Goal: Information Seeking & Learning: Learn about a topic

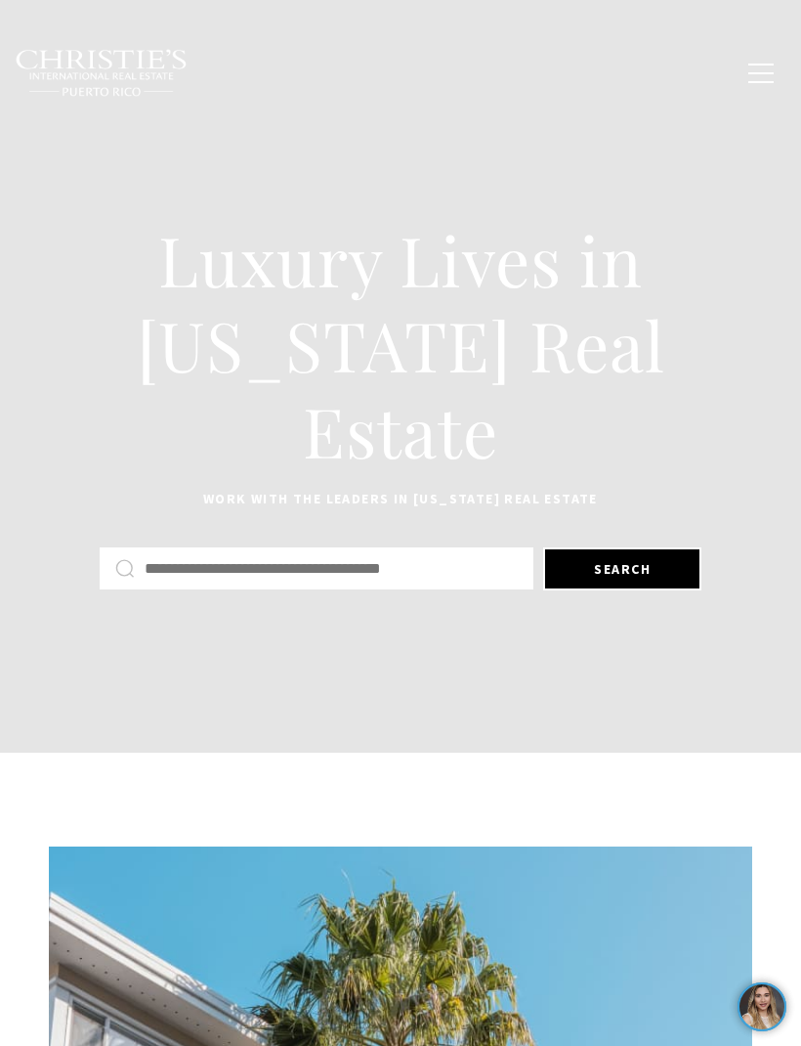
click at [750, 72] on span "button" at bounding box center [761, 73] width 25 height 2
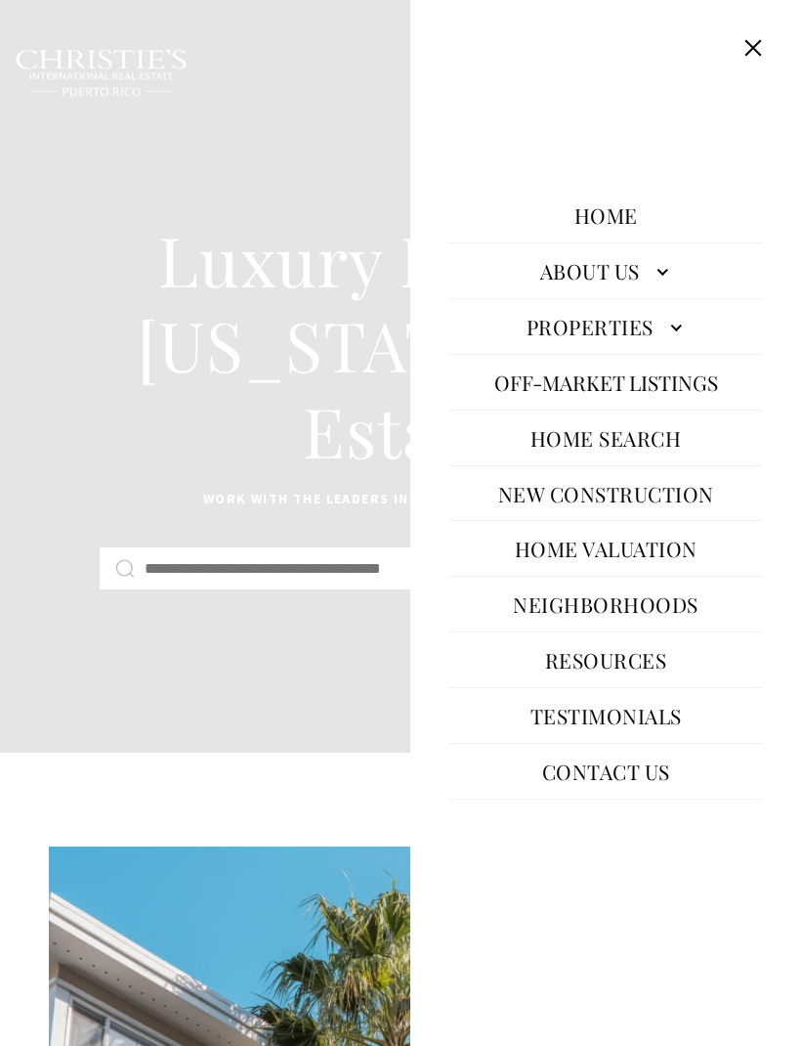
click at [631, 350] on link "Properties" at bounding box center [606, 326] width 313 height 47
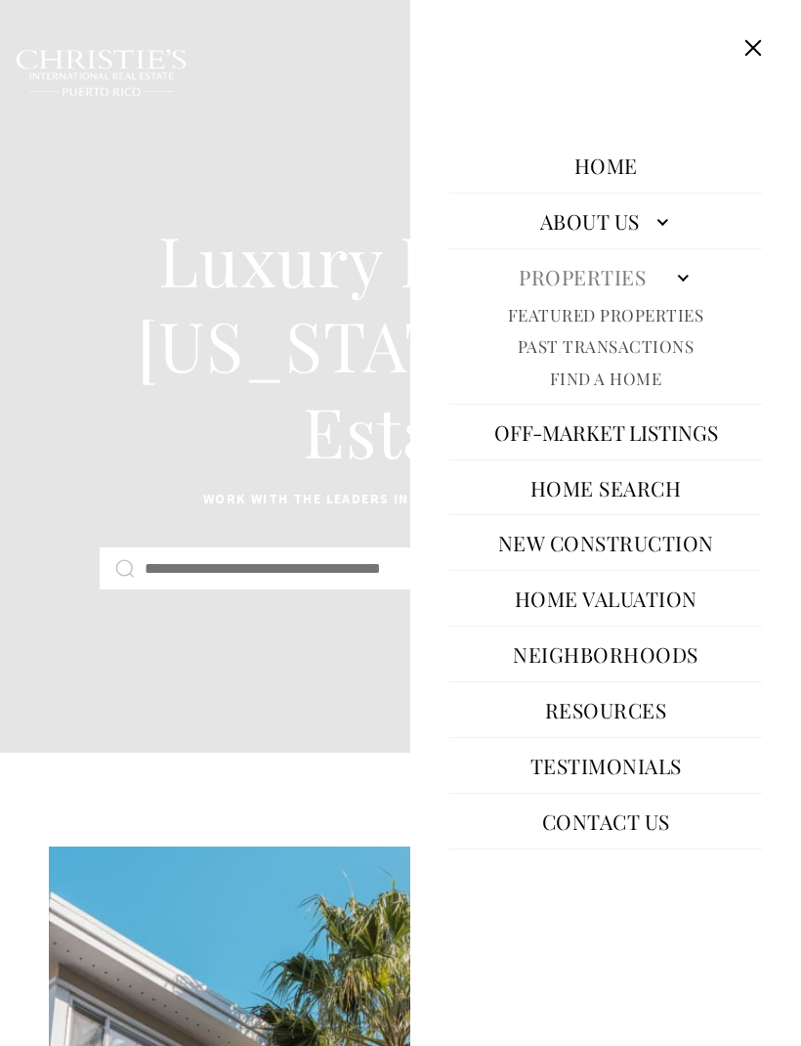
click at [620, 326] on link "Featured Properties" at bounding box center [606, 315] width 196 height 22
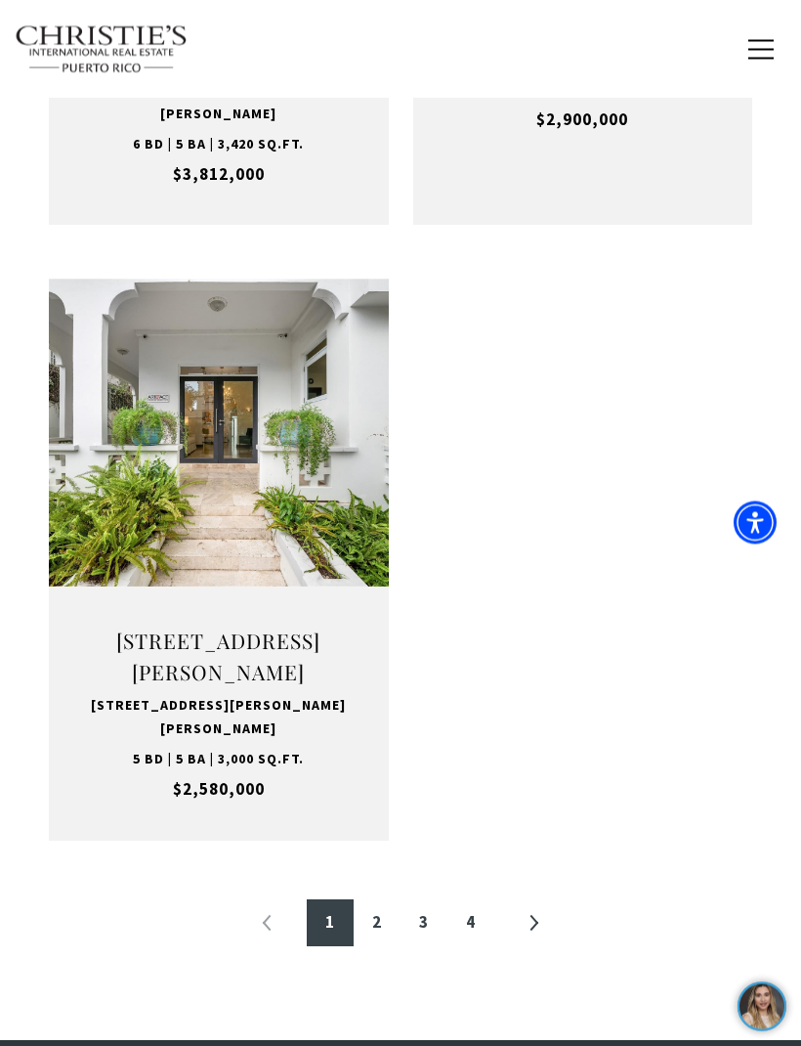
scroll to position [3287, 0]
click at [183, 493] on button "VIEW PROPERTY" at bounding box center [219, 521] width 214 height 57
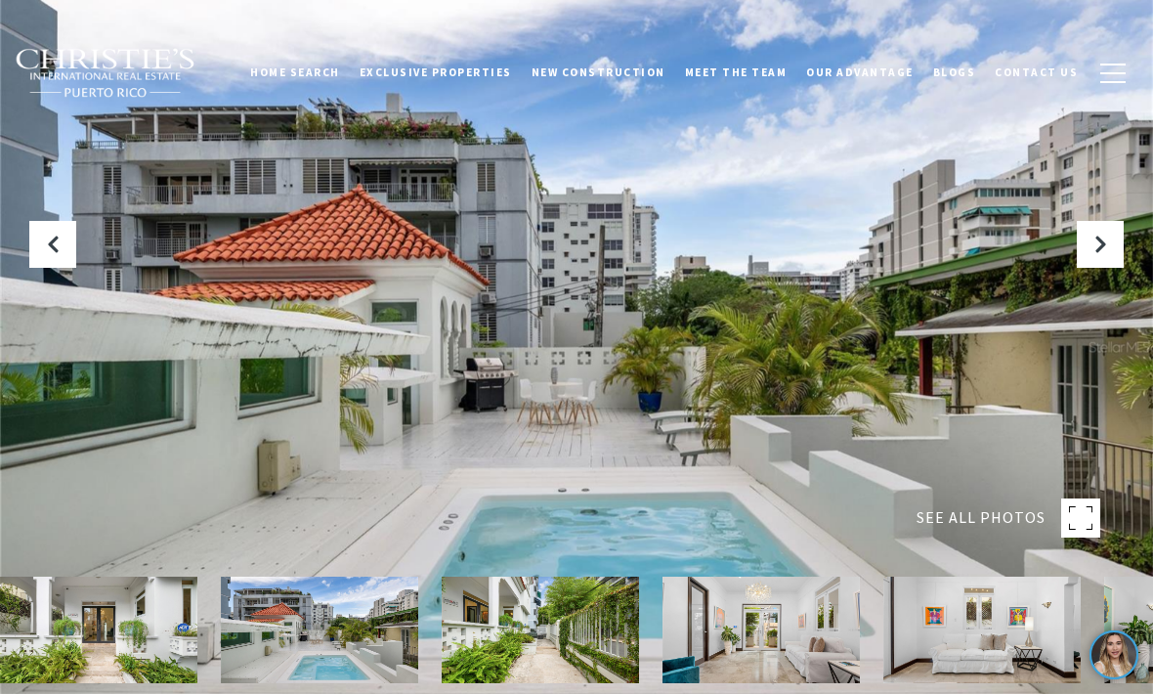
click at [800, 268] on button "Next Slide" at bounding box center [1100, 244] width 47 height 47
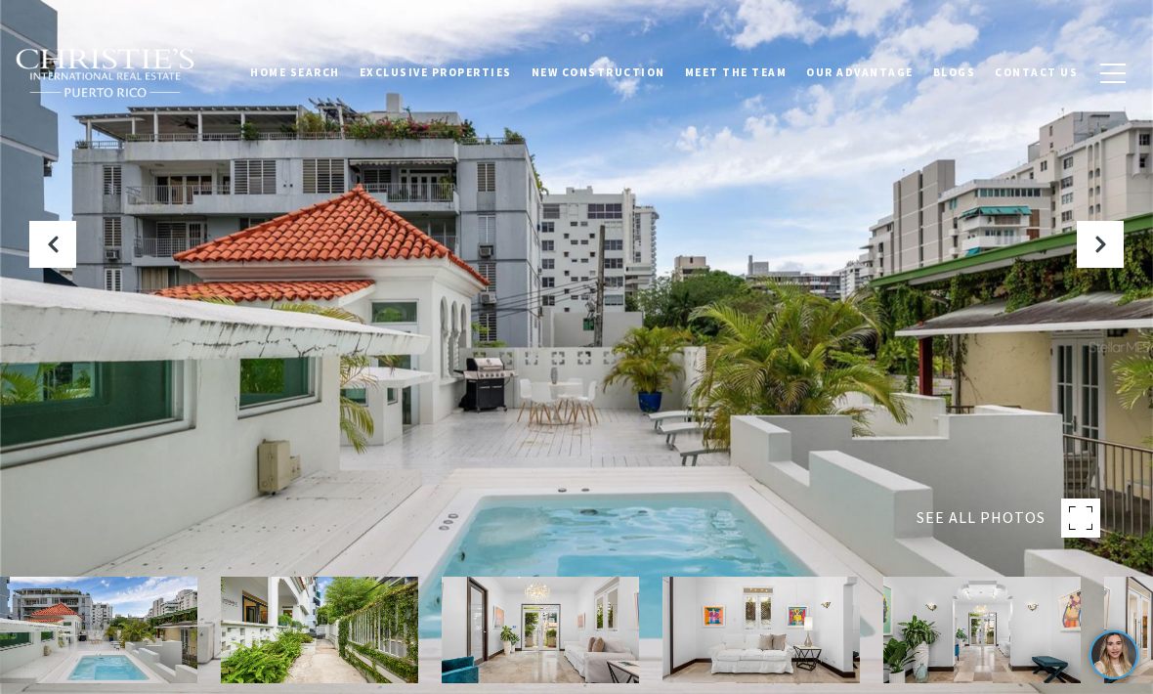
click at [800, 433] on div at bounding box center [576, 347] width 1153 height 694
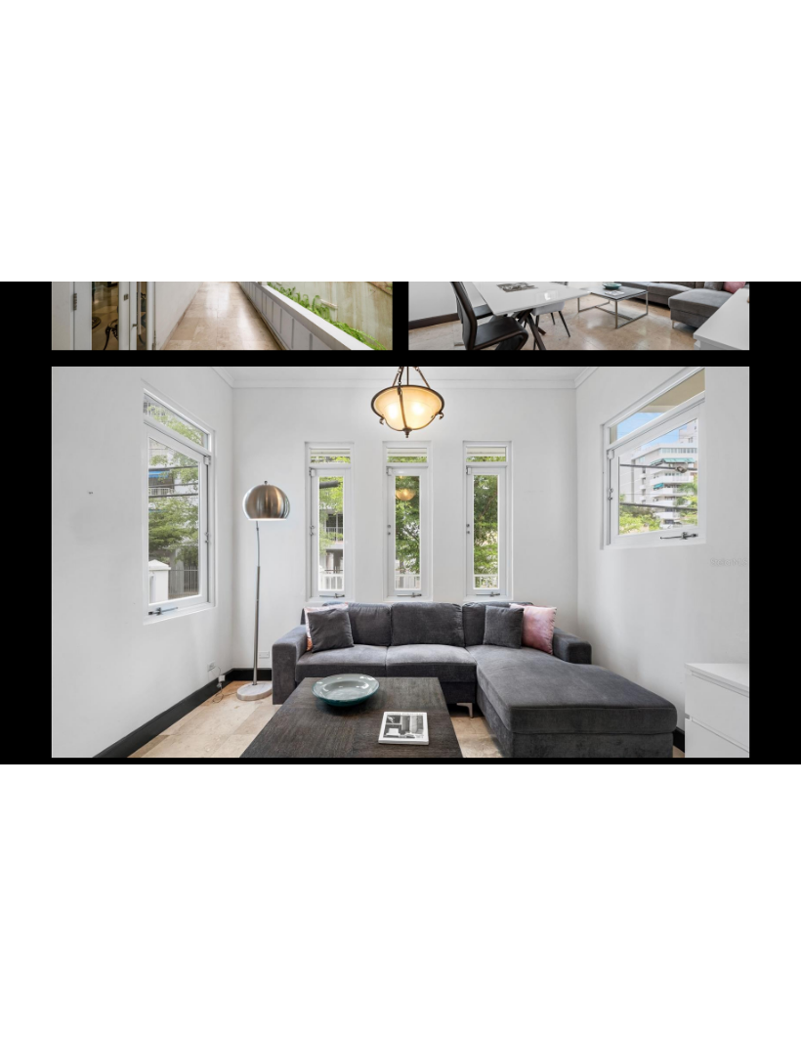
scroll to position [3971, 0]
